Goal: Task Accomplishment & Management: Manage account settings

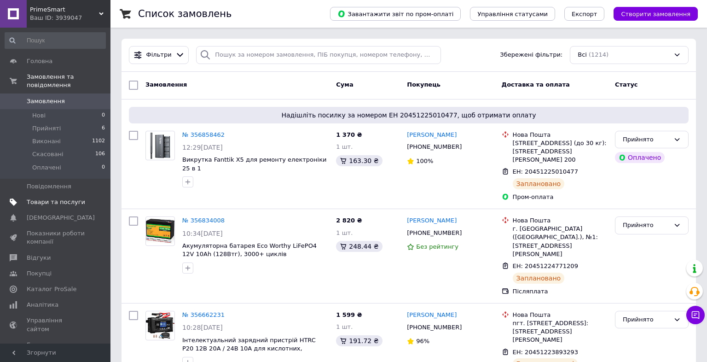
click at [49, 198] on span "Товари та послуги" at bounding box center [56, 202] width 58 height 8
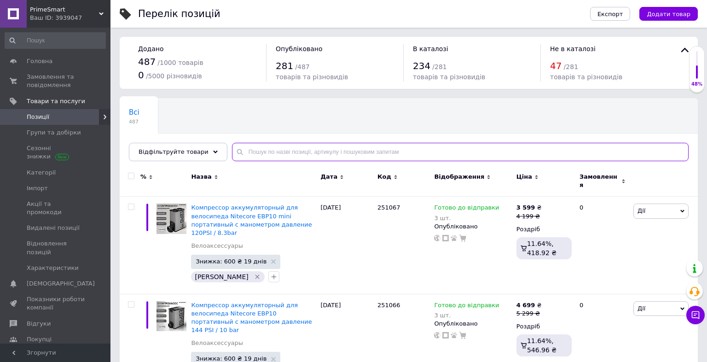
click at [275, 154] on input "text" at bounding box center [460, 152] width 456 height 18
paste input "flagship mini"
type input "flagship mini"
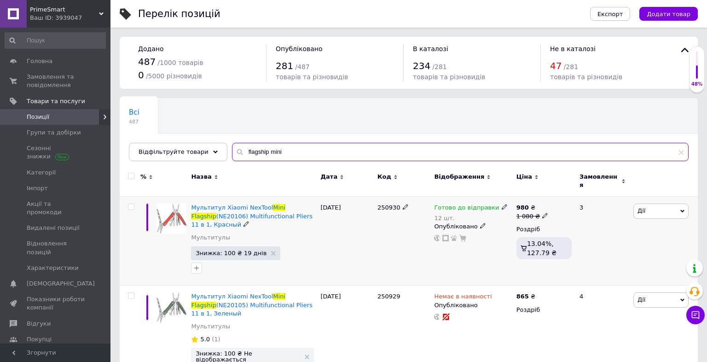
scroll to position [48, 0]
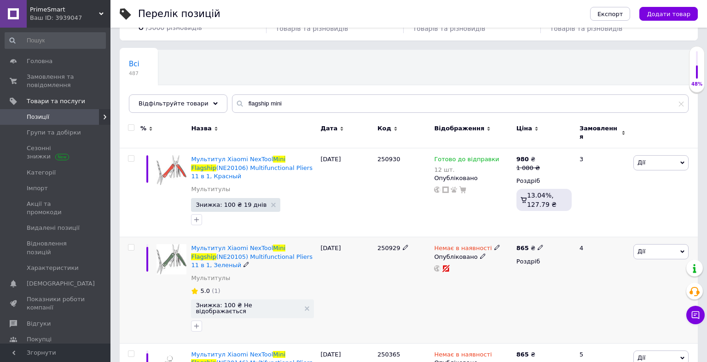
click at [521, 244] on b "865" at bounding box center [522, 247] width 12 height 7
drag, startPoint x: 570, startPoint y: 232, endPoint x: 548, endPoint y: 231, distance: 22.1
click at [548, 231] on input "865" at bounding box center [583, 238] width 70 height 18
type input "1080"
click at [461, 244] on span "Немає в наявності" at bounding box center [463, 249] width 58 height 10
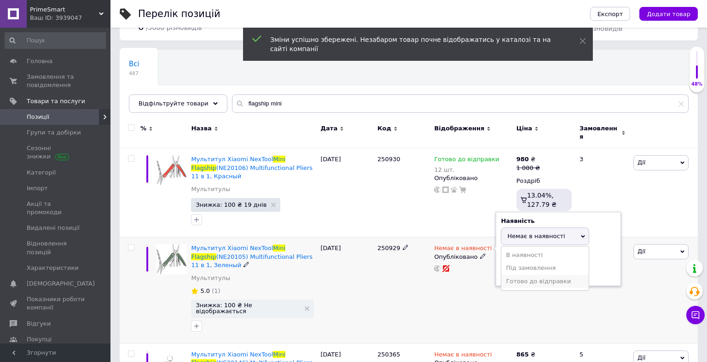
click at [522, 275] on li "Готово до відправки" at bounding box center [544, 281] width 87 height 13
click at [519, 271] on input at bounding box center [536, 280] width 70 height 18
type input "12"
click at [454, 288] on div "Немає в наявності Наявність [PERSON_NAME] до відправки В наявності Немає в наяв…" at bounding box center [473, 290] width 82 height 106
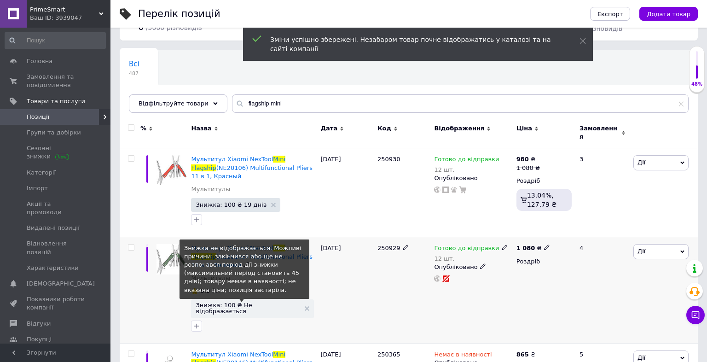
click at [260, 302] on span "Знижка: 100 ₴ Не відображається" at bounding box center [248, 308] width 104 height 12
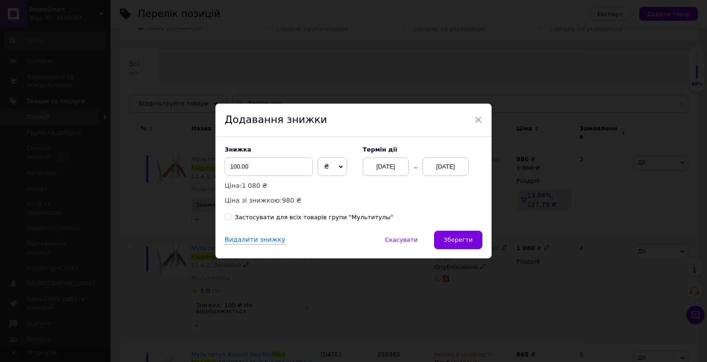
click at [451, 167] on div "[DATE]" at bounding box center [445, 166] width 46 height 18
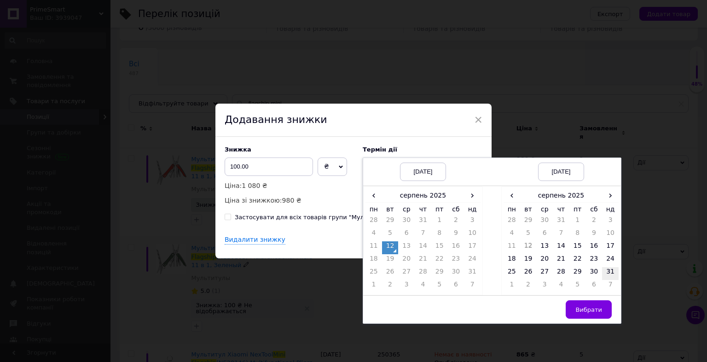
drag, startPoint x: 610, startPoint y: 270, endPoint x: 612, endPoint y: 275, distance: 5.7
click at [611, 270] on td "31" at bounding box center [610, 273] width 17 height 13
click at [600, 306] on span "Вибрати" at bounding box center [588, 309] width 27 height 7
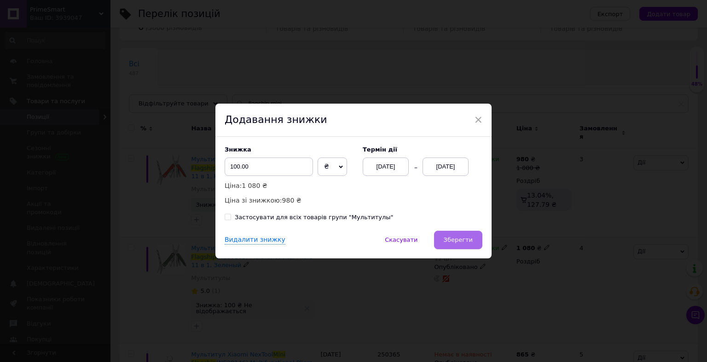
click at [468, 244] on button "Зберегти" at bounding box center [458, 240] width 48 height 18
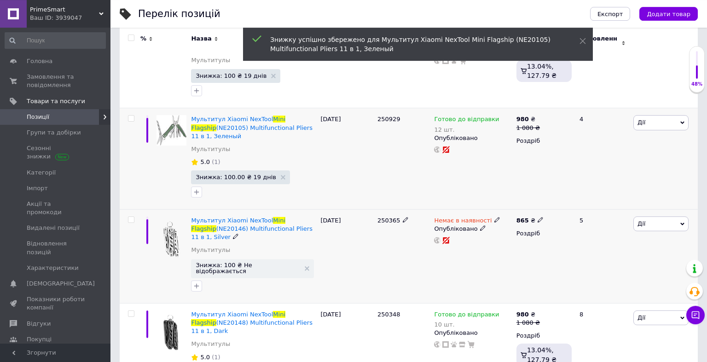
scroll to position [194, 0]
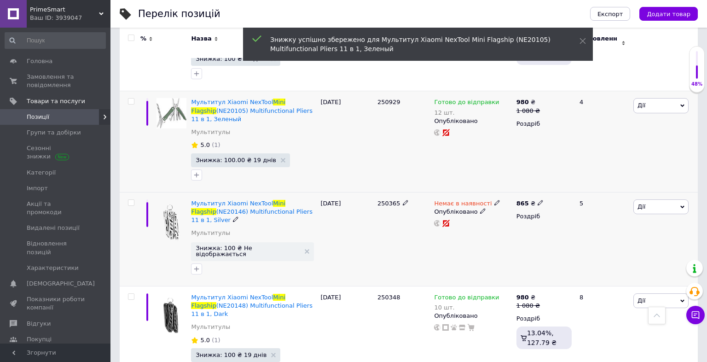
click at [524, 200] on b "865" at bounding box center [522, 203] width 12 height 7
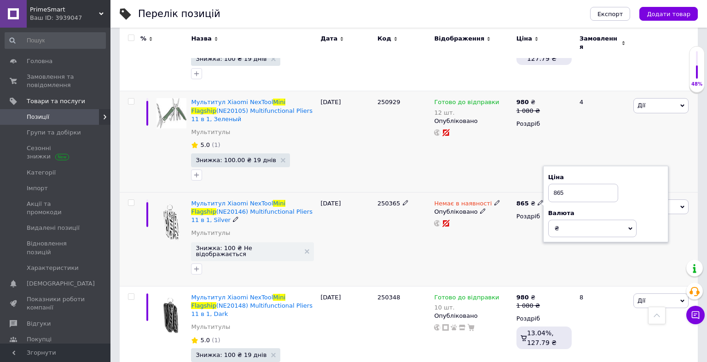
drag, startPoint x: 572, startPoint y: 188, endPoint x: 548, endPoint y: 189, distance: 23.9
click at [548, 189] on input "865" at bounding box center [583, 193] width 70 height 18
type input "1080"
click at [494, 234] on div "Немає в наявності Опубліковано" at bounding box center [473, 239] width 82 height 94
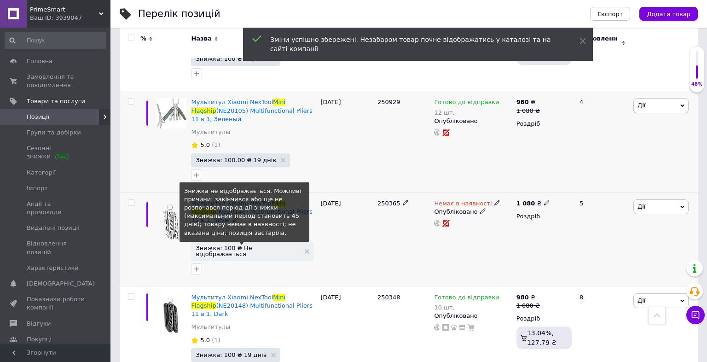
click at [244, 245] on span "Знижка: 100 ₴ Не відображається" at bounding box center [248, 251] width 104 height 12
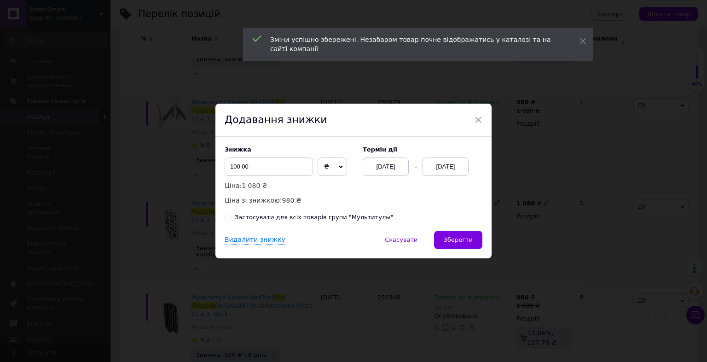
click at [435, 172] on div "[DATE]" at bounding box center [445, 166] width 46 height 18
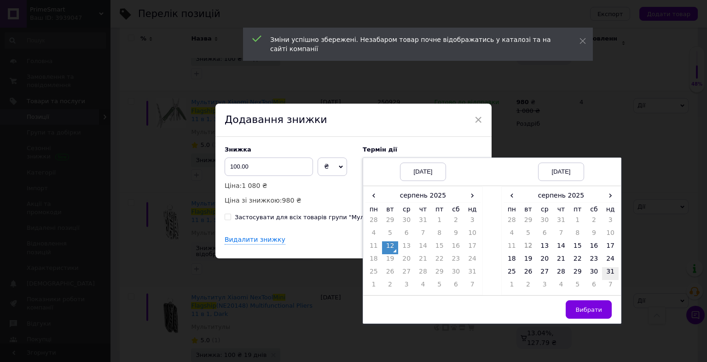
click at [607, 272] on td "31" at bounding box center [610, 273] width 17 height 13
drag, startPoint x: 593, startPoint y: 312, endPoint x: 543, endPoint y: 288, distance: 54.5
click at [592, 312] on span "Вибрати" at bounding box center [588, 309] width 27 height 7
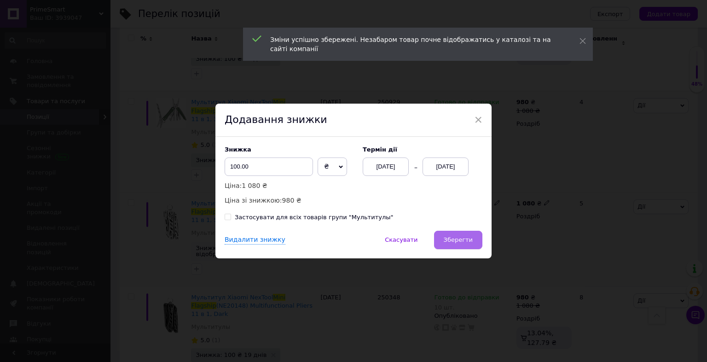
click at [468, 239] on span "Зберегти" at bounding box center [458, 239] width 29 height 7
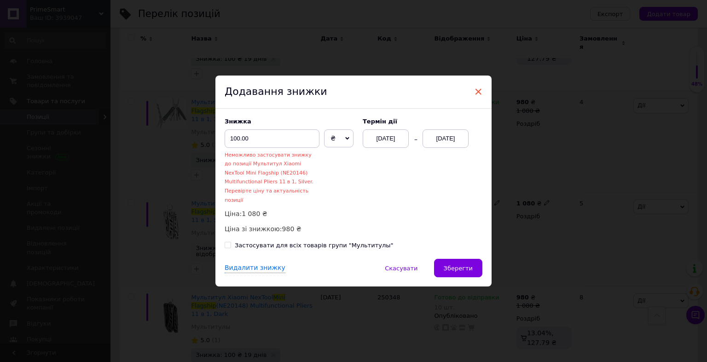
click at [479, 93] on span "×" at bounding box center [478, 92] width 8 height 16
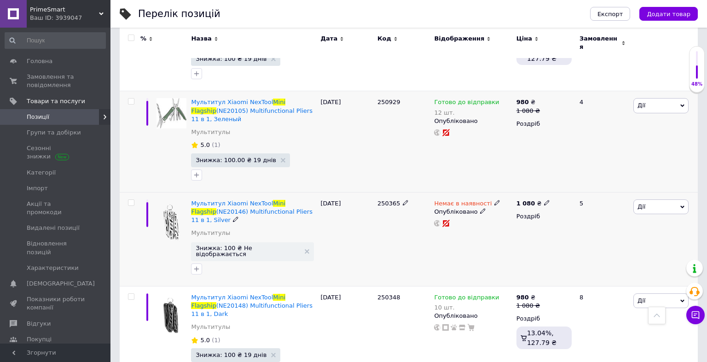
click at [469, 200] on span "Немає в наявності" at bounding box center [463, 205] width 58 height 10
click at [515, 230] on li "Готово до відправки" at bounding box center [544, 236] width 87 height 13
click at [514, 226] on input at bounding box center [536, 235] width 70 height 18
type input "12"
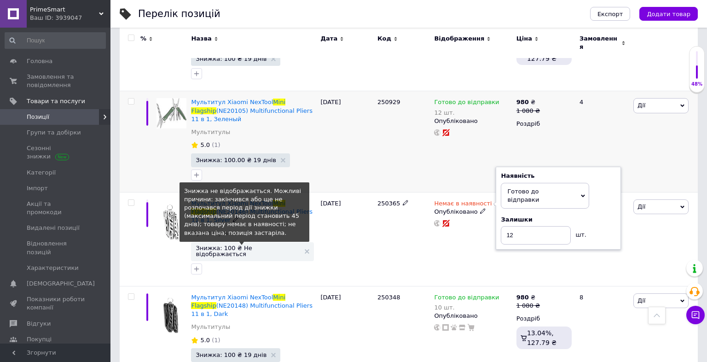
click at [274, 245] on span "Знижка: 100 ₴ Не відображається" at bounding box center [248, 251] width 104 height 12
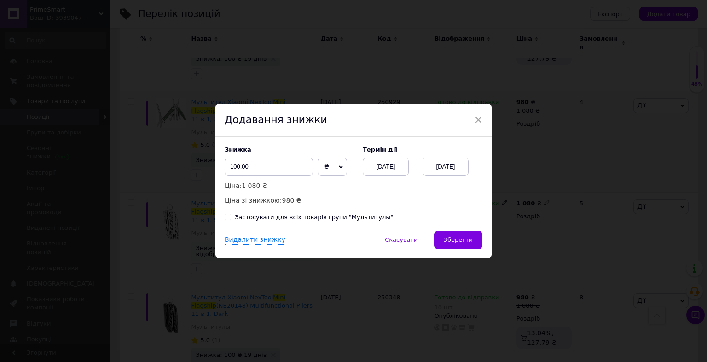
drag, startPoint x: 444, startPoint y: 157, endPoint x: 448, endPoint y: 169, distance: 12.1
click at [444, 158] on div "Термін дії [DATE] [DATE]" at bounding box center [417, 161] width 129 height 30
click at [449, 170] on div "[DATE]" at bounding box center [445, 166] width 46 height 18
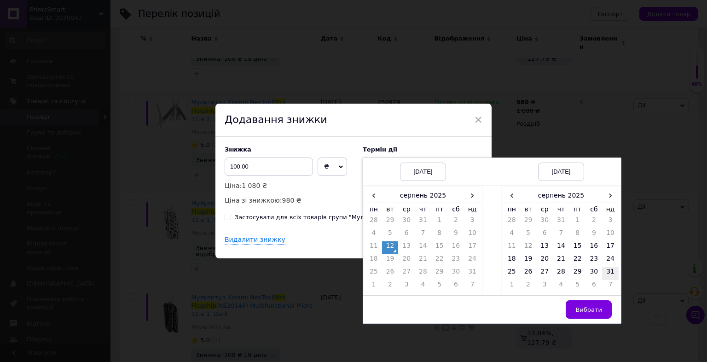
click at [612, 272] on td "31" at bounding box center [610, 273] width 17 height 13
drag, startPoint x: 597, startPoint y: 305, endPoint x: 540, endPoint y: 294, distance: 58.2
click at [596, 306] on button "Вибрати" at bounding box center [589, 309] width 46 height 18
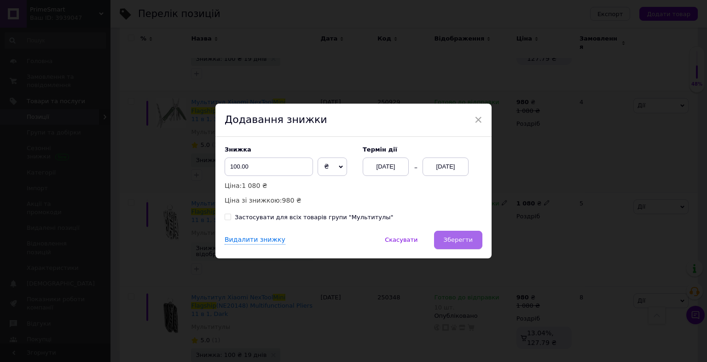
click at [455, 242] on span "Зберегти" at bounding box center [458, 239] width 29 height 7
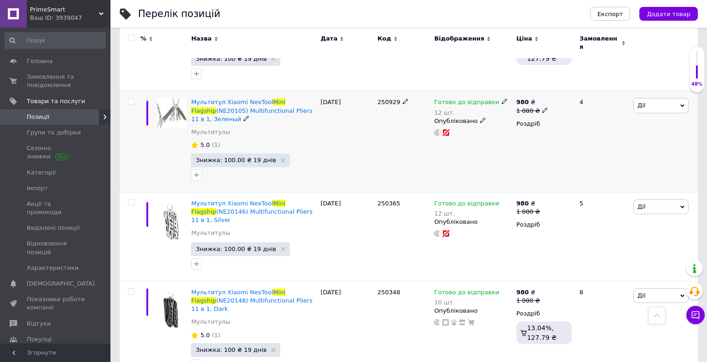
scroll to position [0, 0]
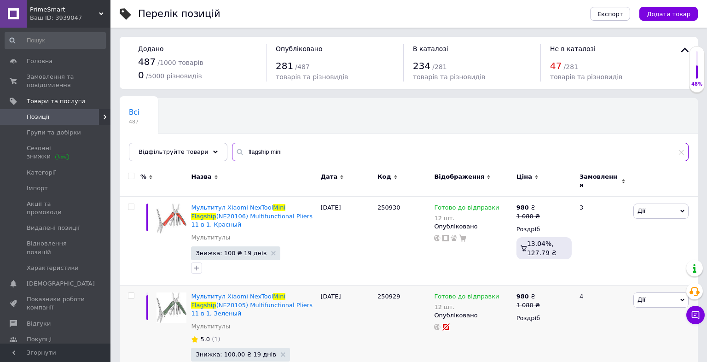
drag, startPoint x: 301, startPoint y: 150, endPoint x: 225, endPoint y: 148, distance: 76.0
click at [232, 148] on input "flagship mini" at bounding box center [460, 152] width 456 height 18
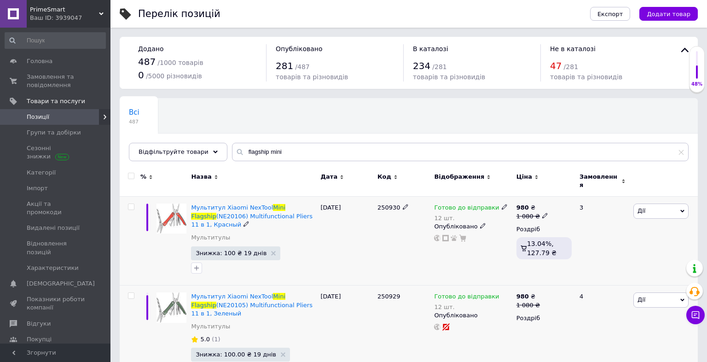
click at [334, 237] on div "[DATE]" at bounding box center [346, 240] width 57 height 89
